Goal: Task Accomplishment & Management: Use online tool/utility

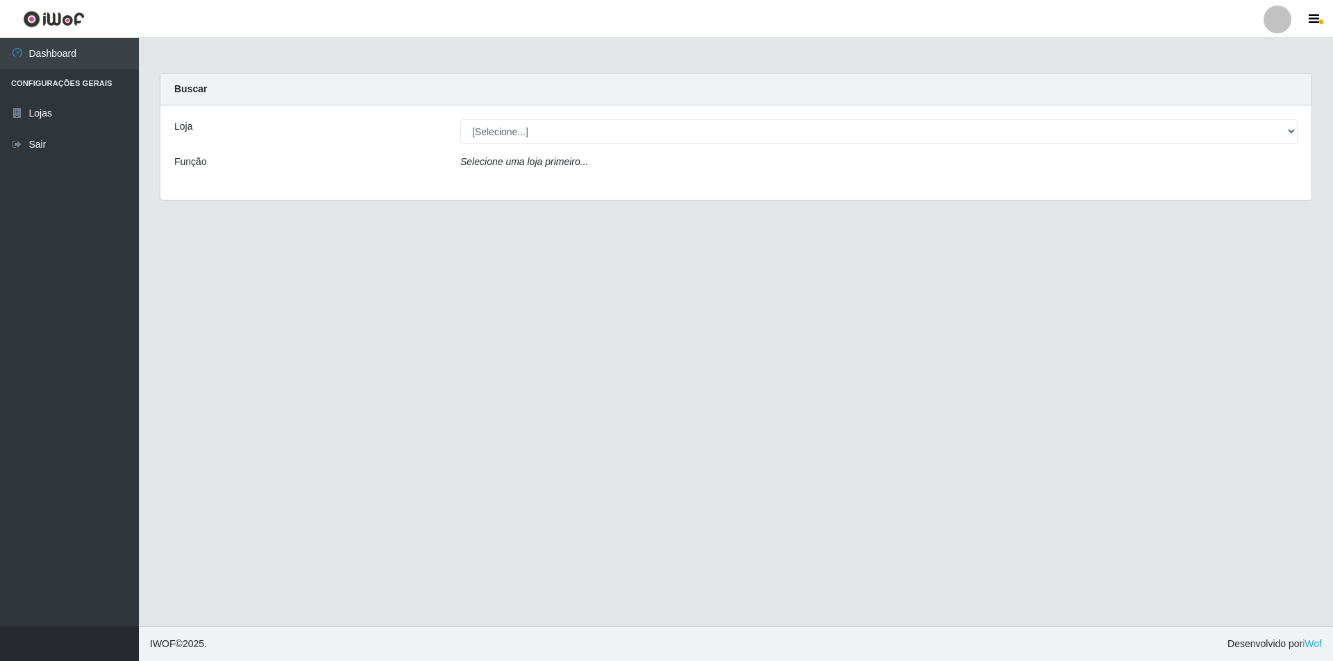
click at [660, 115] on div "Loja [Selecione...] Atacado Vem - Loja 48 Jardim Limoeiro Função Selecione uma …" at bounding box center [735, 152] width 1151 height 94
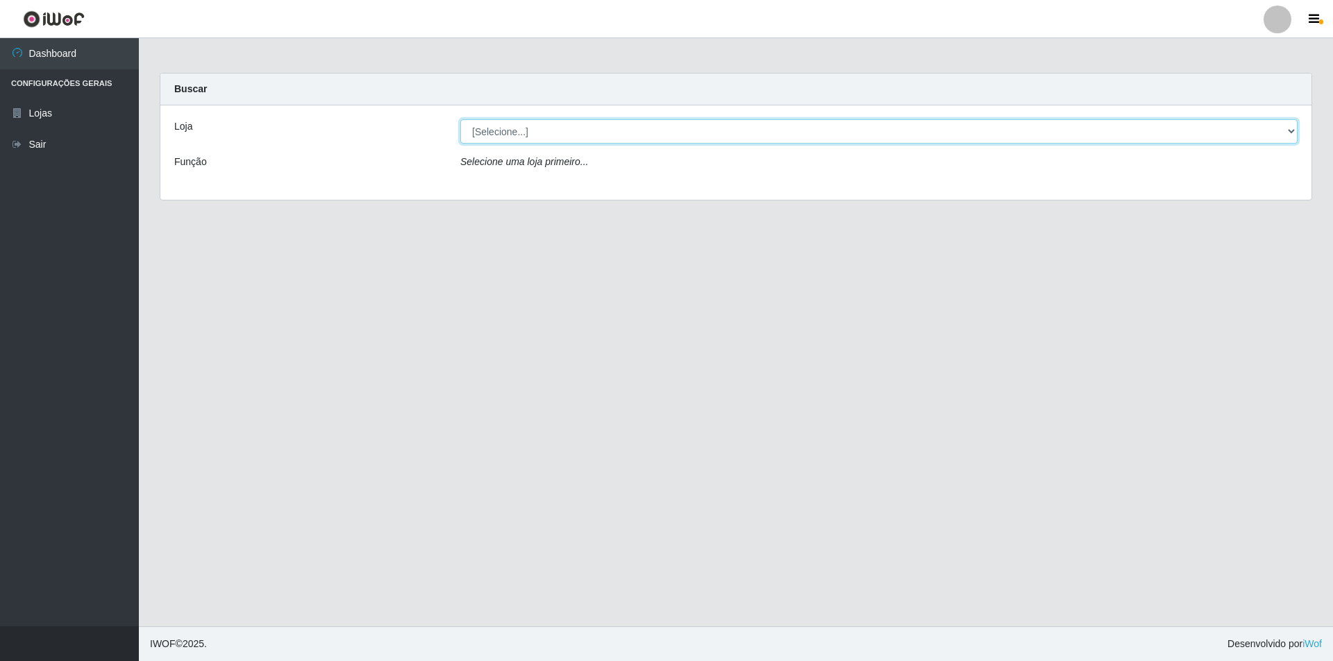
click at [660, 124] on select "[Selecione...] Atacado Vem - [STREET_ADDRESS]" at bounding box center [878, 131] width 837 height 24
select select "449"
click at [460, 119] on select "[Selecione...] Atacado Vem - [STREET_ADDRESS]" at bounding box center [878, 131] width 837 height 24
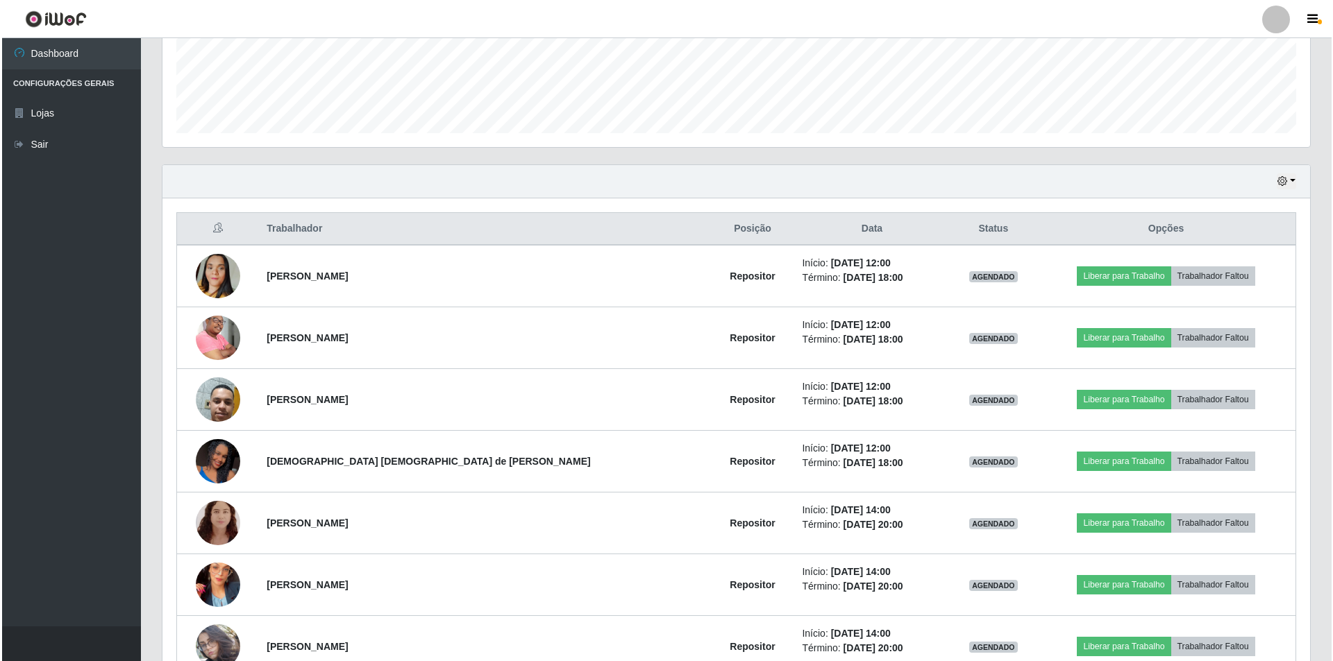
scroll to position [416, 0]
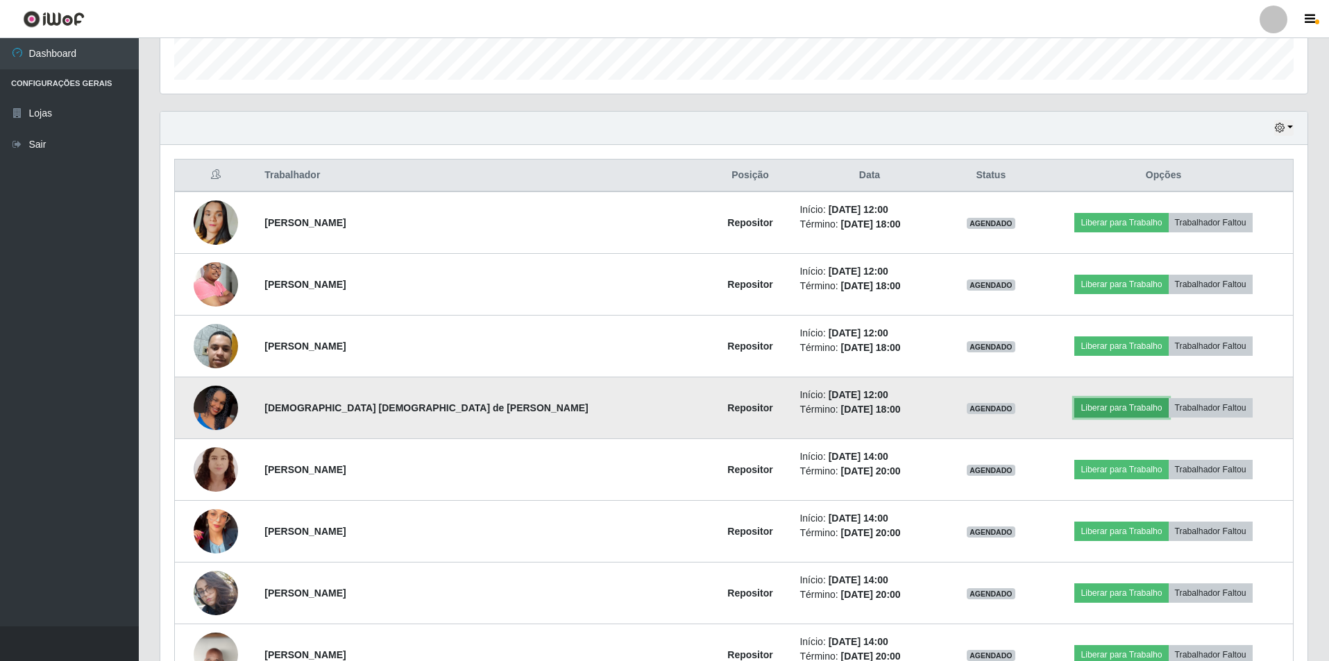
click at [660, 404] on button "Liberar para Trabalho" at bounding box center [1121, 407] width 94 height 19
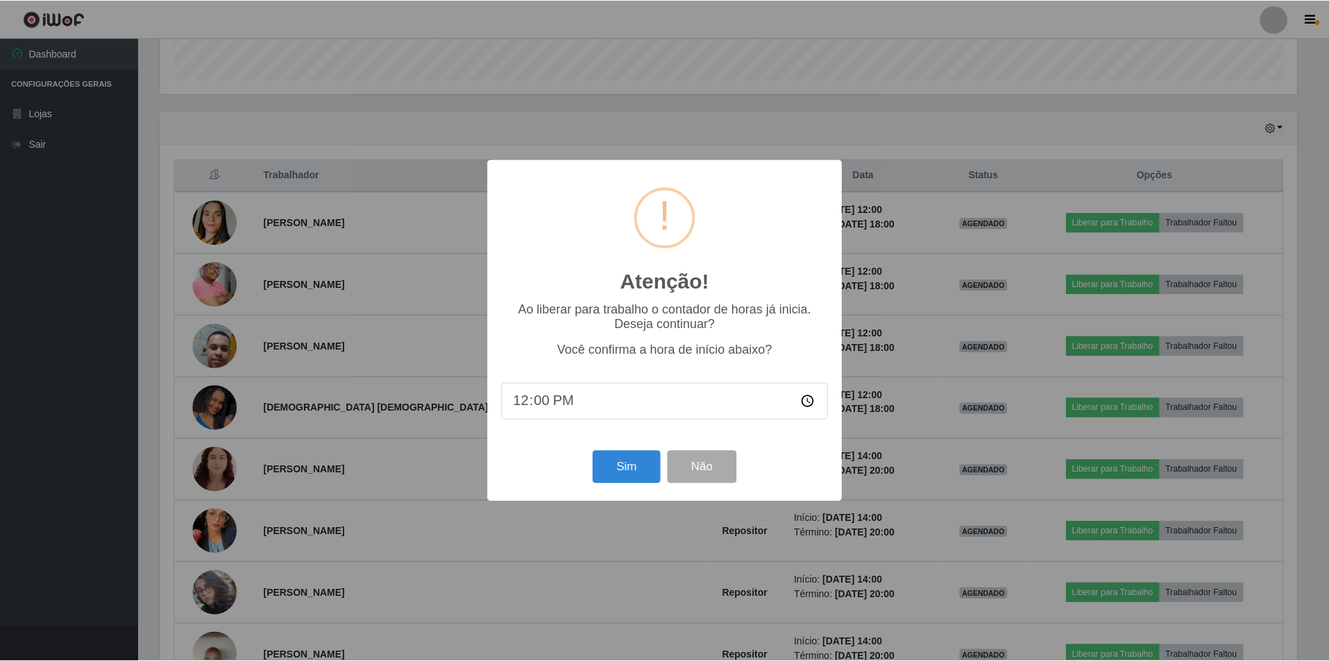
scroll to position [288, 1140]
click at [618, 450] on button "Sim" at bounding box center [627, 467] width 67 height 33
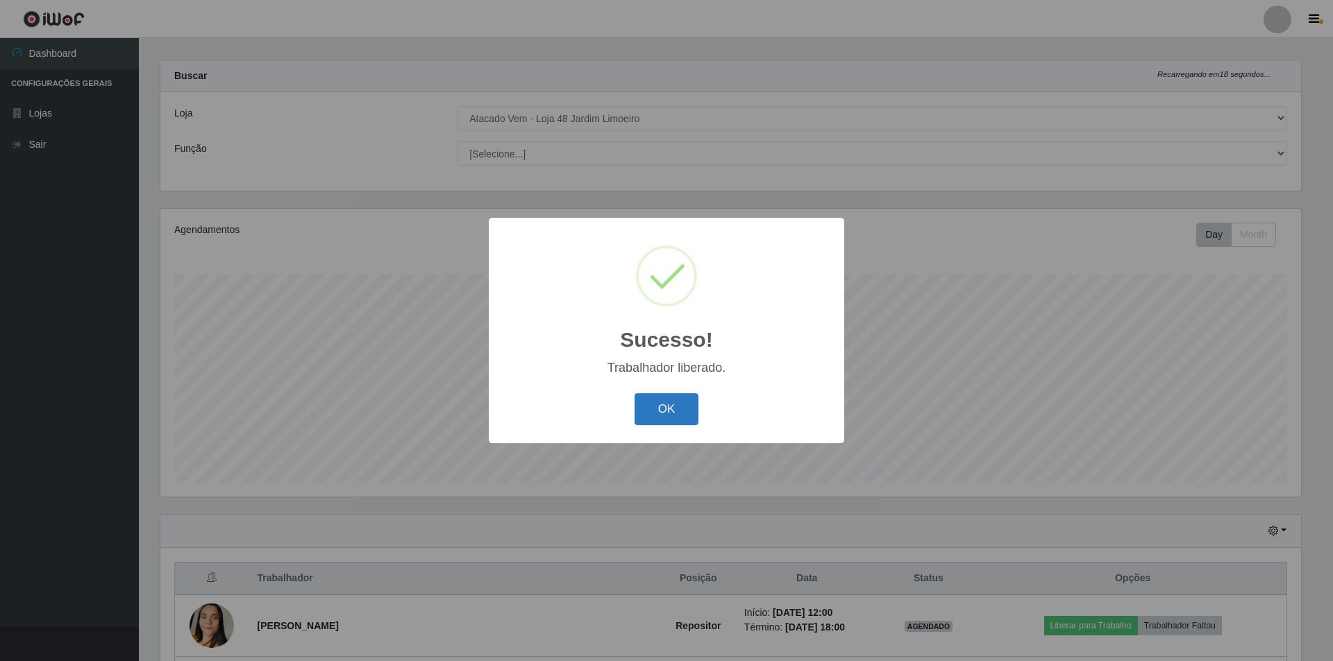
click at [659, 409] on button "OK" at bounding box center [666, 410] width 65 height 33
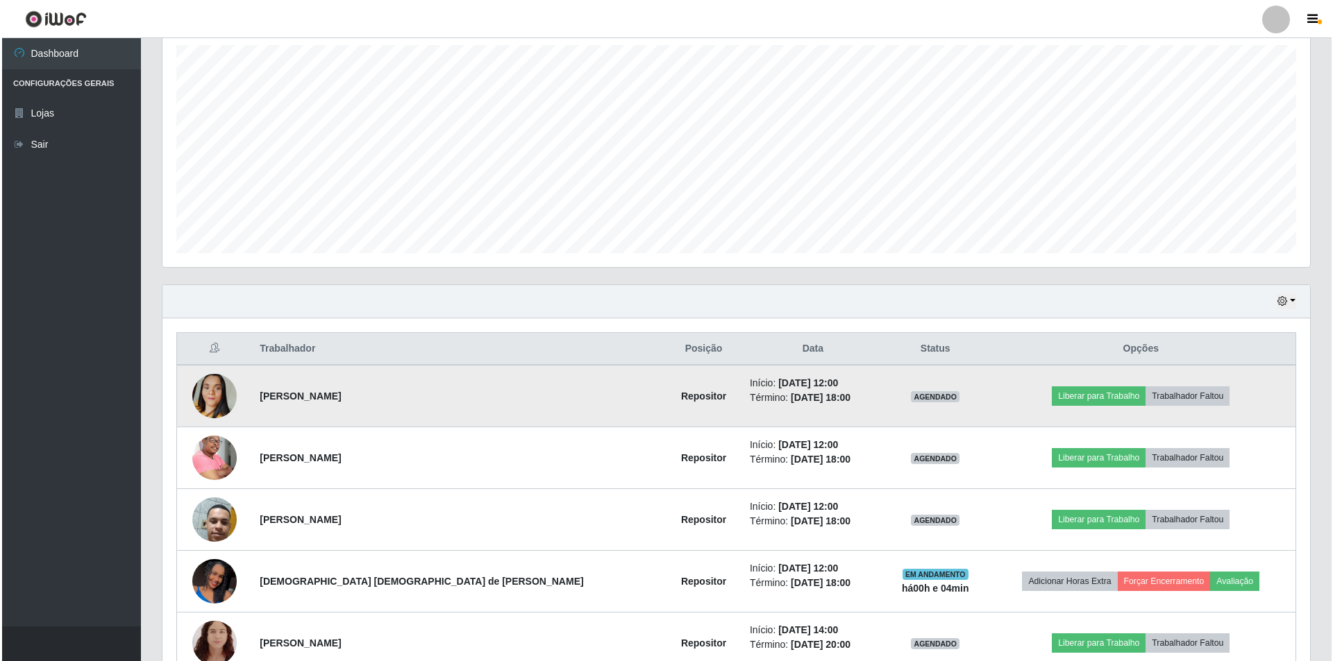
scroll to position [360, 0]
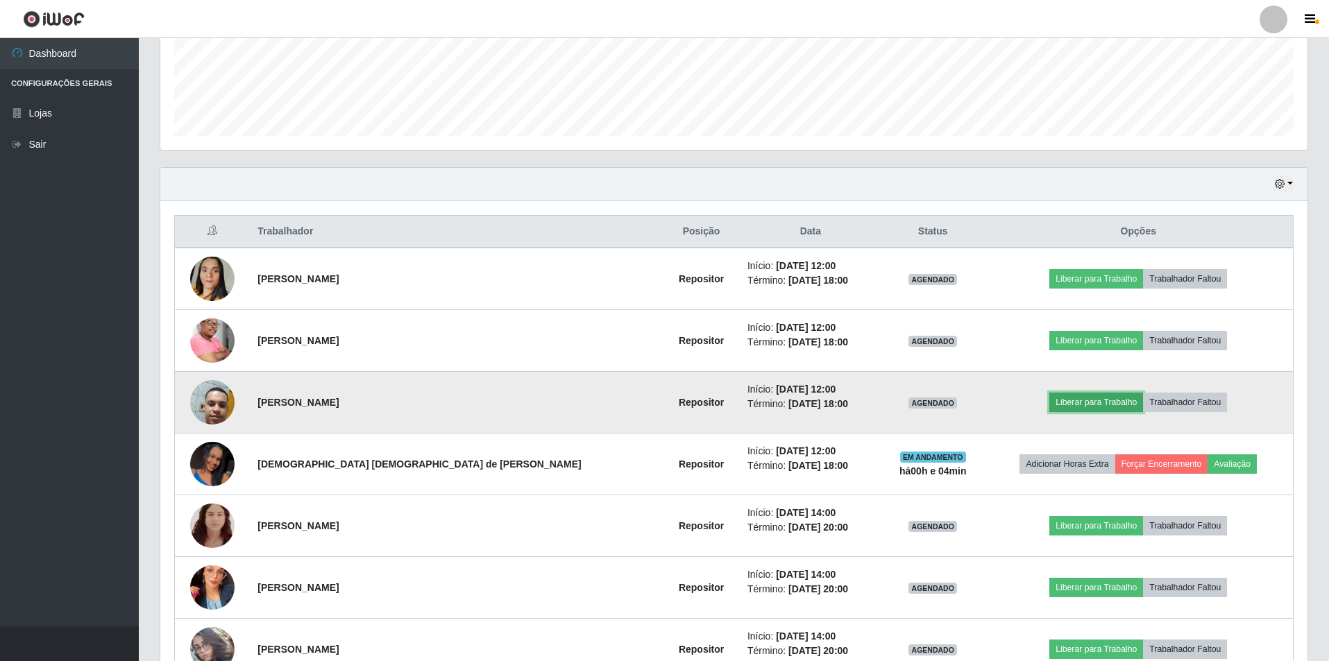
click at [660, 397] on button "Liberar para Trabalho" at bounding box center [1096, 402] width 94 height 19
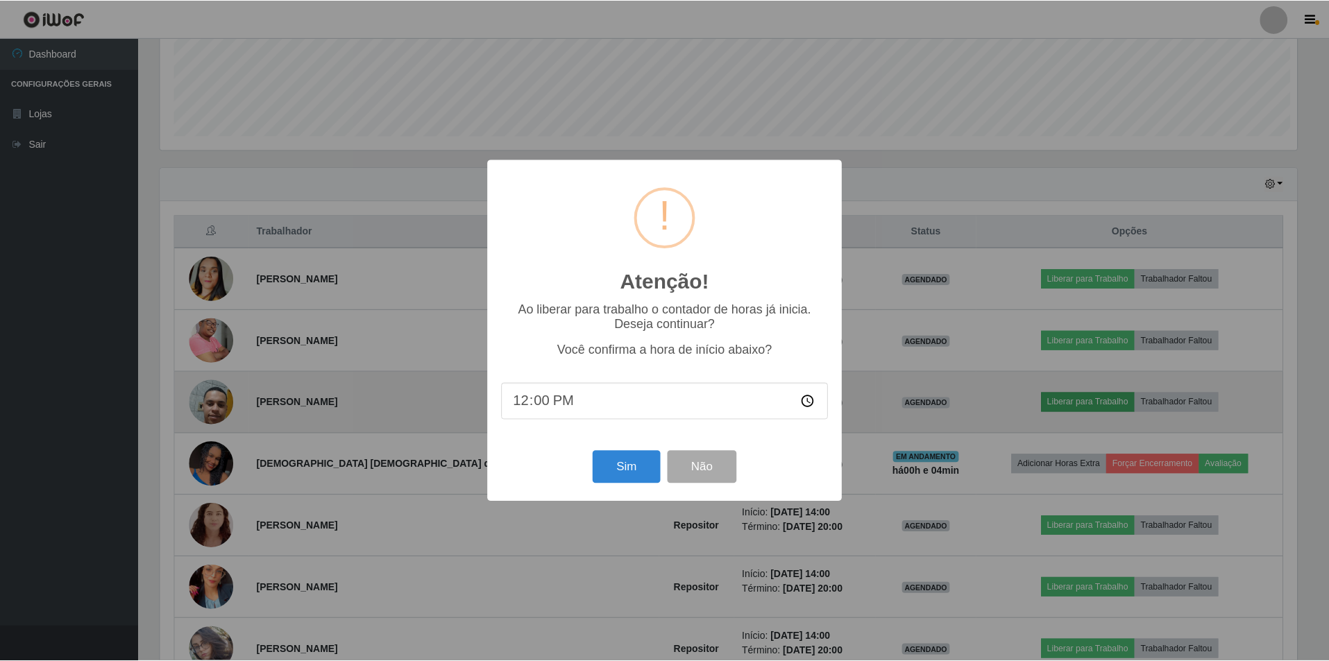
scroll to position [288, 1140]
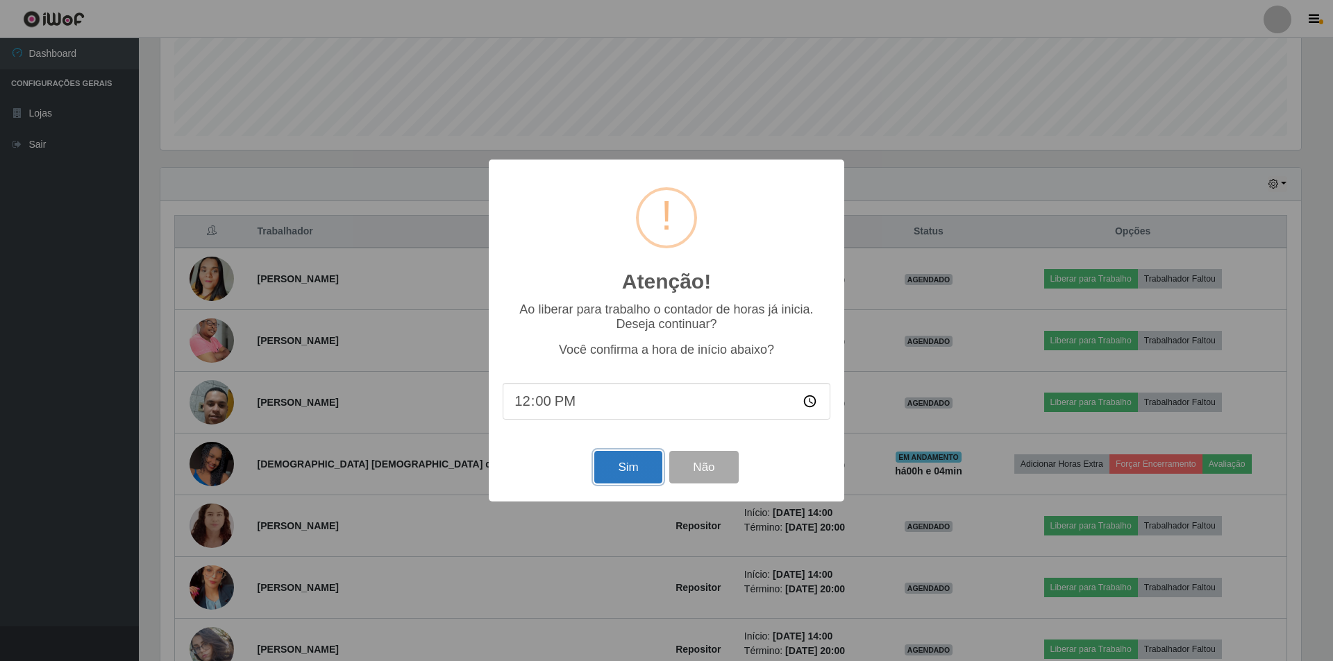
click at [605, 450] on button "Sim" at bounding box center [627, 467] width 67 height 33
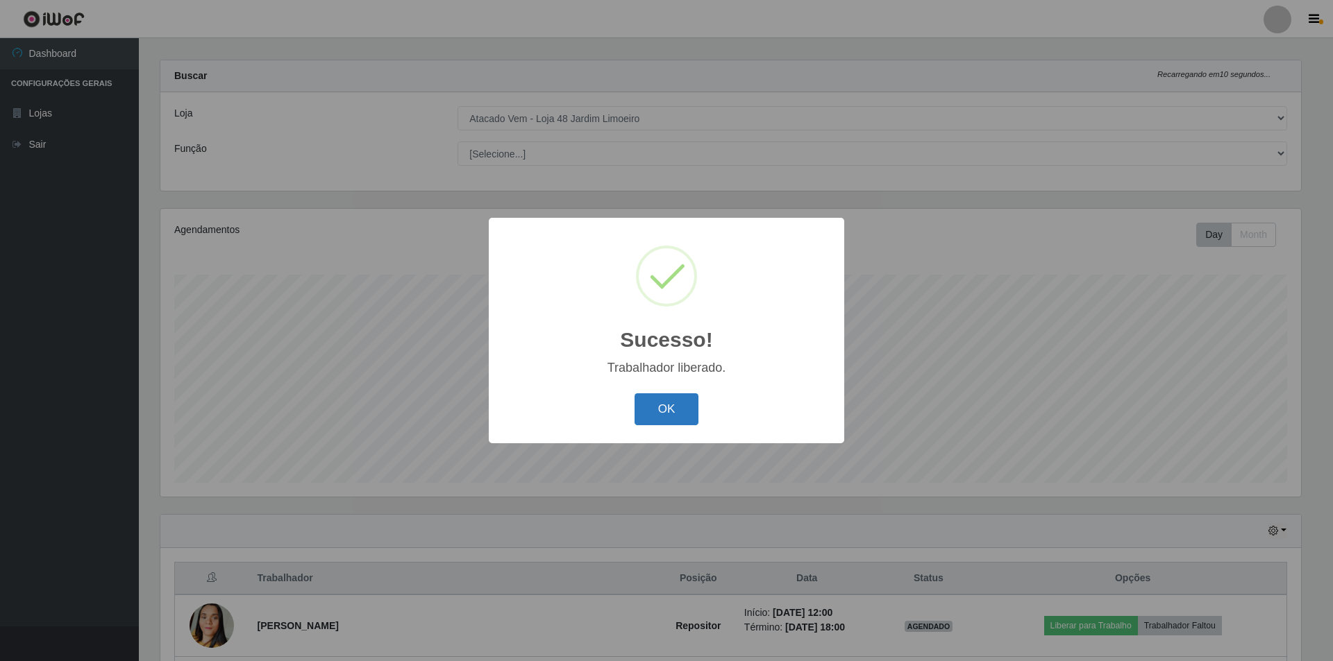
click at [658, 419] on button "OK" at bounding box center [666, 410] width 65 height 33
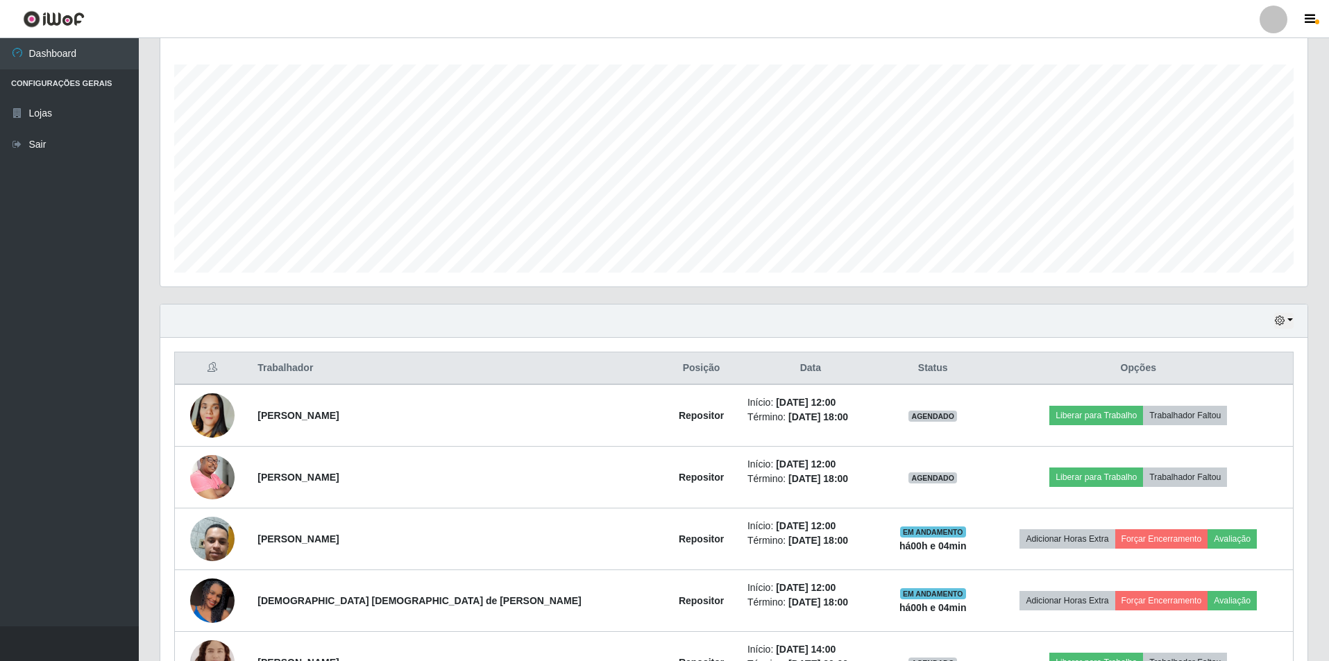
scroll to position [291, 0]
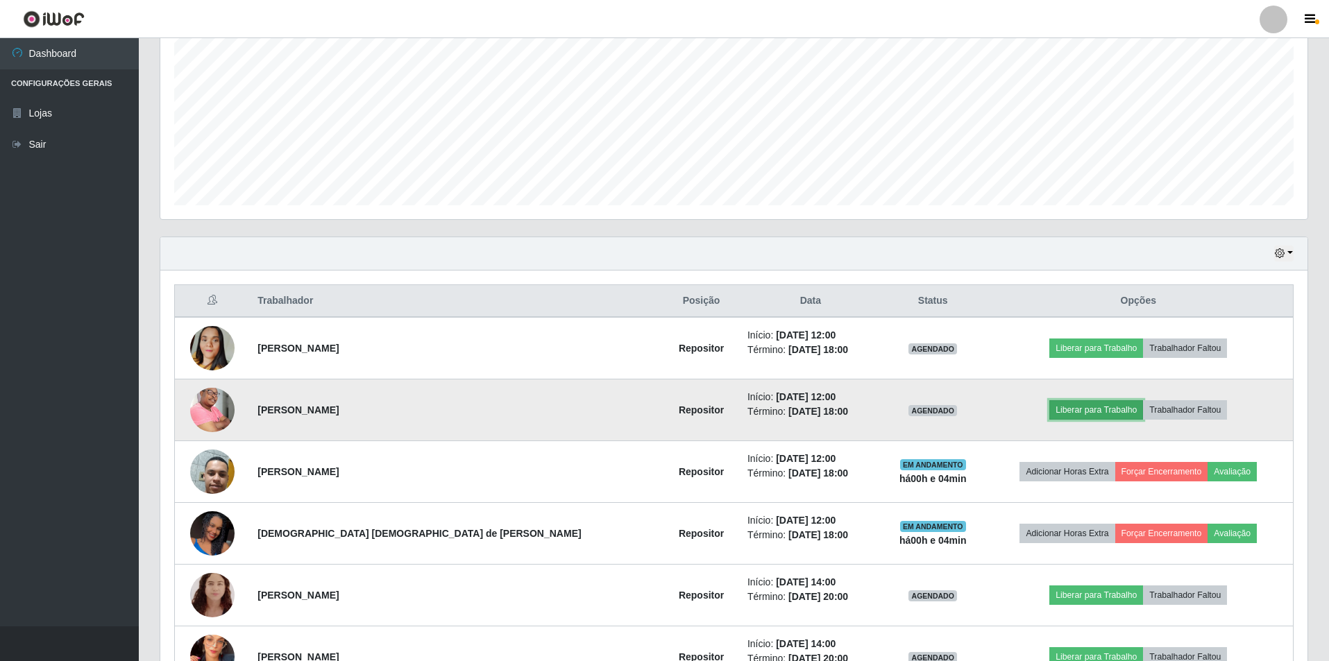
click at [660, 402] on button "Liberar para Trabalho" at bounding box center [1096, 409] width 94 height 19
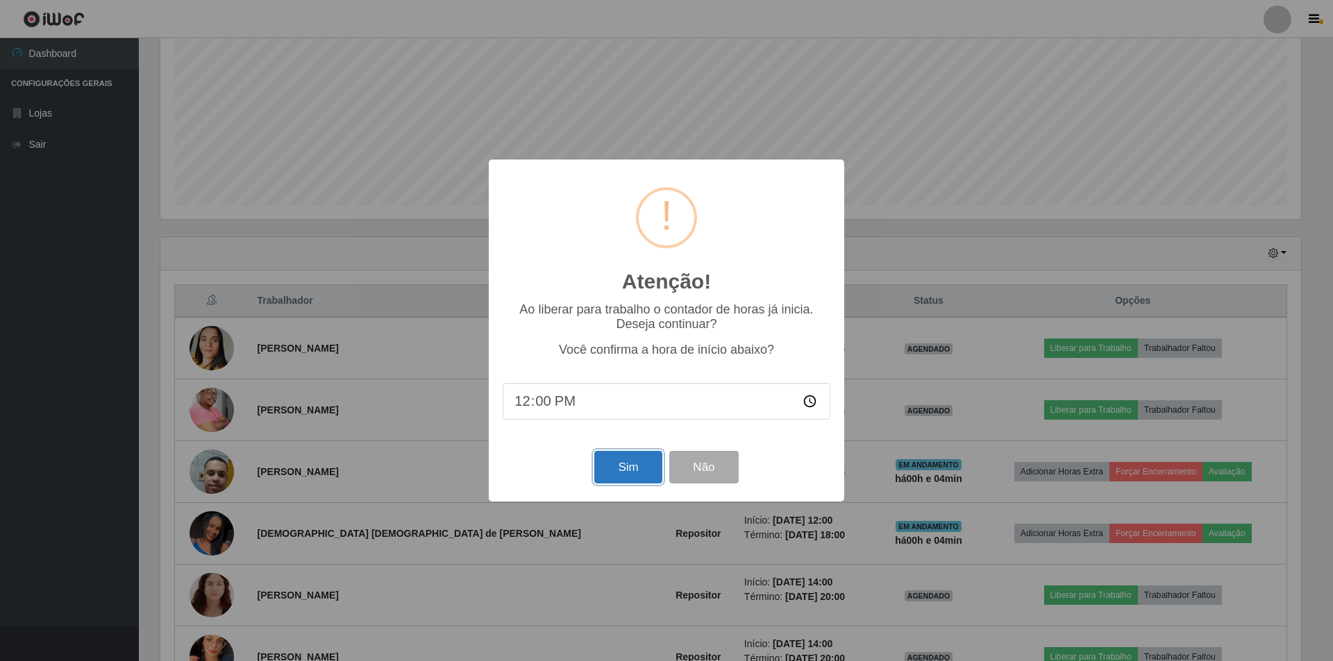
click at [627, 450] on button "Sim" at bounding box center [627, 467] width 67 height 33
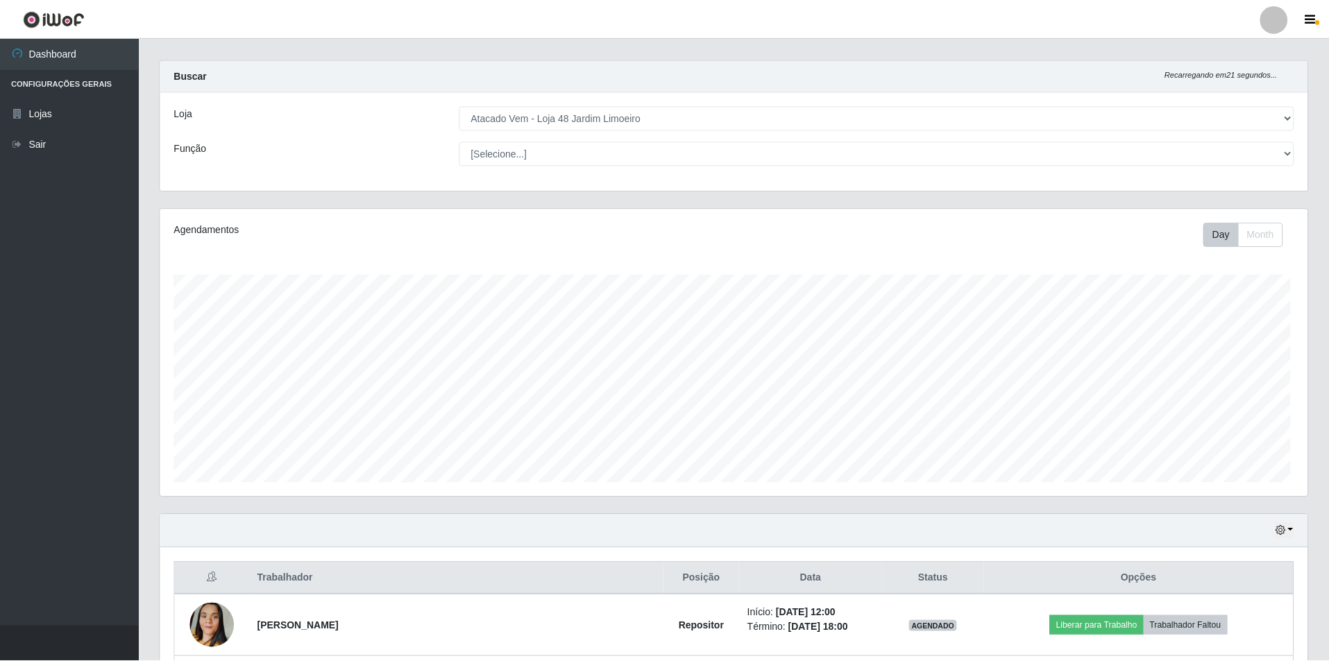
scroll to position [0, 0]
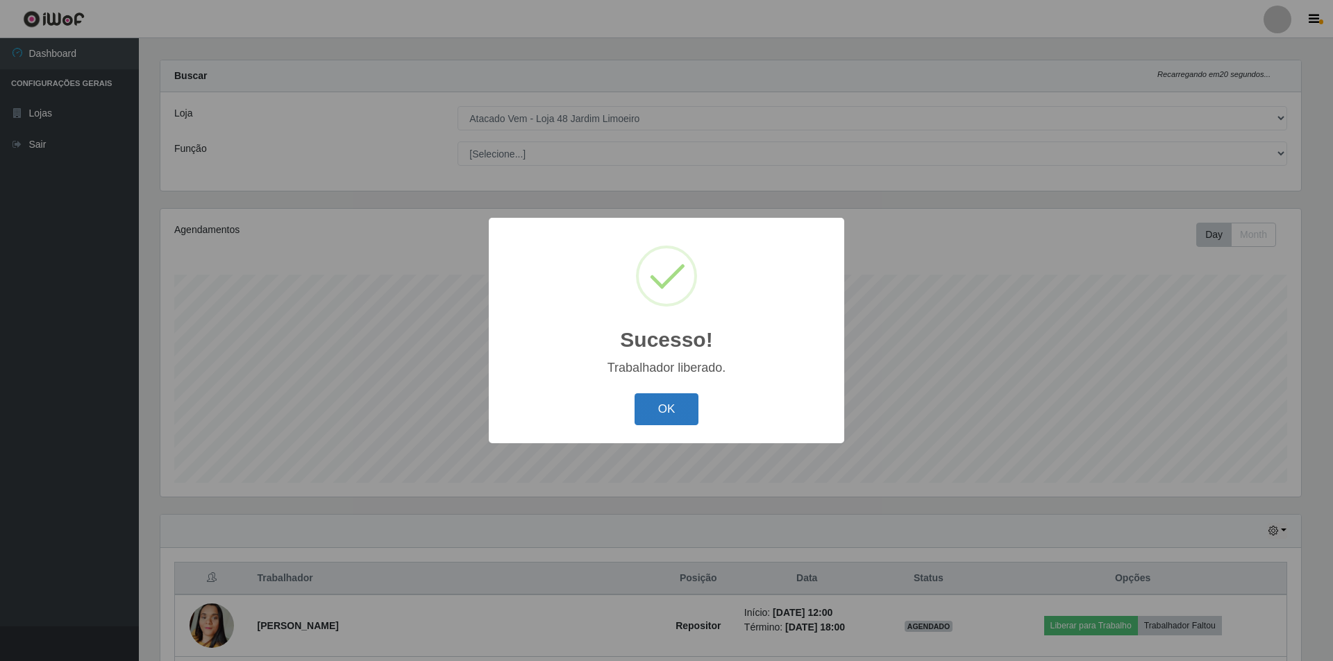
click at [660, 412] on button "OK" at bounding box center [666, 410] width 65 height 33
